Goal: Navigation & Orientation: Find specific page/section

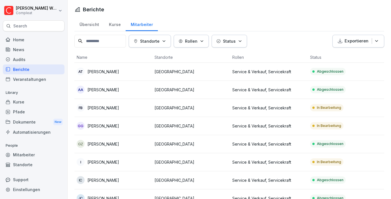
click at [42, 104] on div "Kurse" at bounding box center [34, 102] width 62 height 10
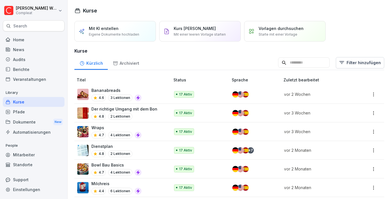
click at [36, 154] on div "Mitarbeiter" at bounding box center [34, 155] width 62 height 10
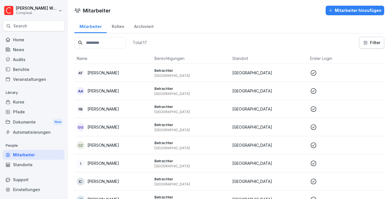
click at [19, 40] on div "Home" at bounding box center [34, 40] width 62 height 10
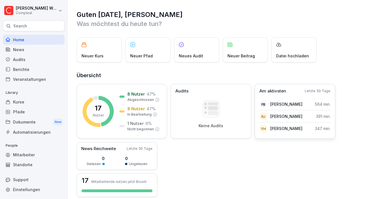
click at [284, 97] on div "Am aktivsten Letzte 30 Tage FB [PERSON_NAME] 564 min. RJ [PERSON_NAME] Jap 391 …" at bounding box center [295, 111] width 81 height 55
click at [272, 90] on p "Am aktivsten" at bounding box center [272, 91] width 27 height 7
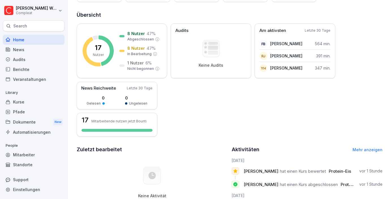
scroll to position [152, 0]
